Goal: Task Accomplishment & Management: Use online tool/utility

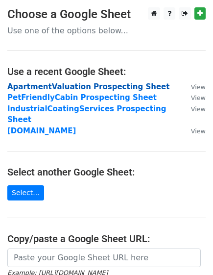
click at [60, 89] on strong "ApartmentValuation Prospecting Sheet" at bounding box center [88, 86] width 162 height 9
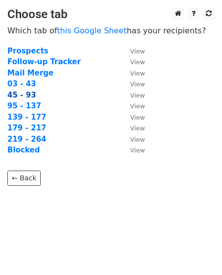
click at [20, 94] on strong "45 - 93" at bounding box center [21, 95] width 28 height 9
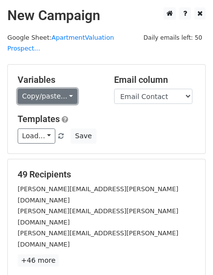
click at [23, 89] on link "Copy/paste..." at bounding box center [48, 96] width 60 height 15
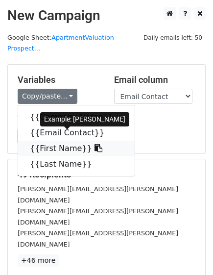
click at [46, 141] on link "{{First Name}}" at bounding box center [76, 149] width 117 height 16
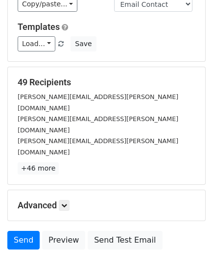
scroll to position [106, 0]
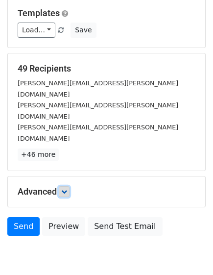
click at [68, 186] on link at bounding box center [64, 191] width 11 height 11
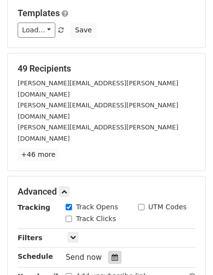
click at [117, 251] on div at bounding box center [114, 257] width 13 height 13
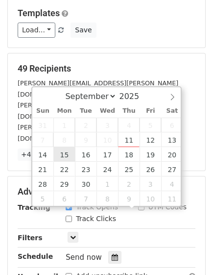
type input "2025-09-15 12:00"
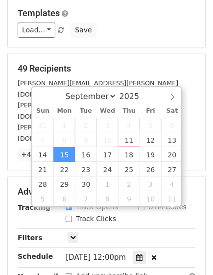
scroll to position [0, 0]
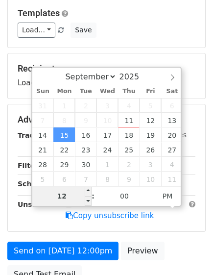
type input "2"
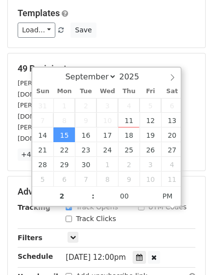
click at [162, 63] on h5 "49 Recipients" at bounding box center [107, 68] width 178 height 11
type input "2025-09-15 14:00"
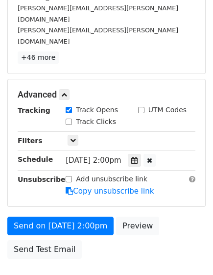
scroll to position [204, 0]
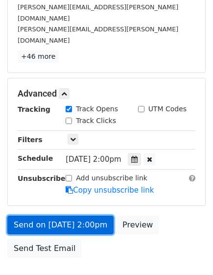
click at [37, 216] on link "Send on Sep 15 at 2:00pm" at bounding box center [60, 225] width 106 height 19
